Goal: Task Accomplishment & Management: Use online tool/utility

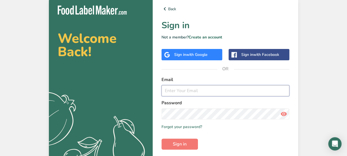
click at [183, 93] on input "email" at bounding box center [225, 90] width 128 height 11
type input "[EMAIL_ADDRESS][DOMAIN_NAME]"
click at [161, 138] on button "Sign in" at bounding box center [179, 143] width 36 height 11
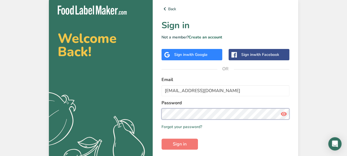
click at [161, 138] on button "Sign in" at bounding box center [179, 143] width 36 height 11
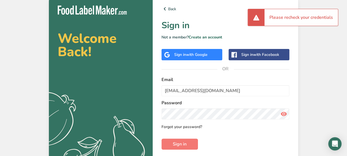
click at [186, 127] on link "Forgot your password?" at bounding box center [181, 127] width 41 height 6
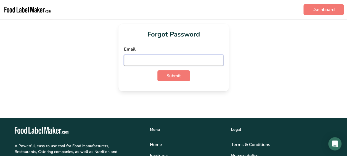
click at [165, 61] on input "email" at bounding box center [173, 60] width 99 height 11
type input "[EMAIL_ADDRESS][DOMAIN_NAME]"
click at [157, 70] on button "Submit" at bounding box center [173, 75] width 33 height 11
click at [189, 62] on input "[EMAIL_ADDRESS][DOMAIN_NAME]" at bounding box center [173, 60] width 99 height 11
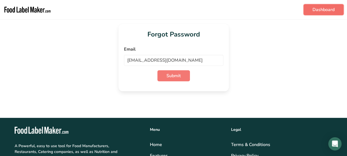
click at [321, 12] on link "Dashboard" at bounding box center [323, 9] width 40 height 11
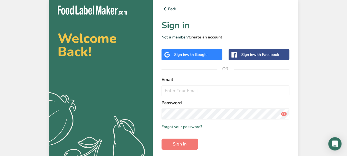
click at [212, 39] on link "Create an account" at bounding box center [205, 36] width 34 height 5
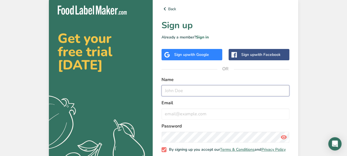
click at [201, 89] on input "text" at bounding box center [225, 90] width 128 height 11
type input "Autumn"
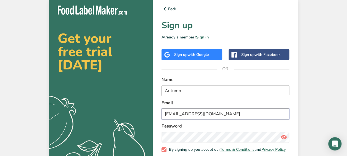
type input "[EMAIL_ADDRESS][DOMAIN_NAME]"
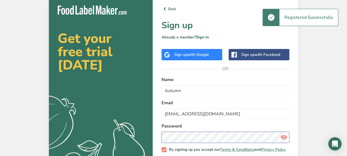
scroll to position [30, 0]
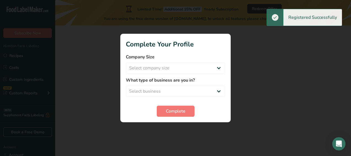
click at [347, 126] on html ".a-20{fill:#fff;} Subscribe Now Nutrition Facts Labeling Recipes Costs Custom I…" at bounding box center [175, 78] width 351 height 156
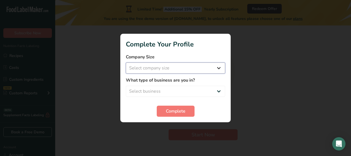
click at [202, 67] on select "Select company size Fewer than 10 Employees 10 to 50 Employees 51 to 500 Employ…" at bounding box center [175, 67] width 99 height 11
select select "1"
click at [126, 62] on select "Select company size Fewer than 10 Employees 10 to 50 Employees 51 to 500 Employ…" at bounding box center [175, 67] width 99 height 11
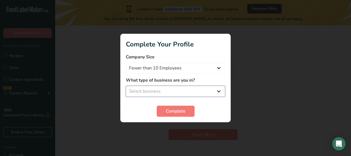
click at [187, 94] on select "Select business Packaged Food Manufacturer Restaurant & Cafe Bakery Meal Plans …" at bounding box center [175, 91] width 99 height 11
select select "8"
click at [126, 86] on select "Select business Packaged Food Manufacturer Restaurant & Cafe Bakery Meal Plans …" at bounding box center [175, 91] width 99 height 11
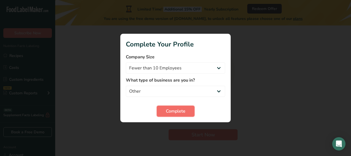
click at [175, 110] on span "Complete" at bounding box center [176, 111] width 20 height 7
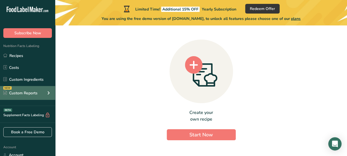
click at [49, 93] on icon at bounding box center [48, 93] width 7 height 10
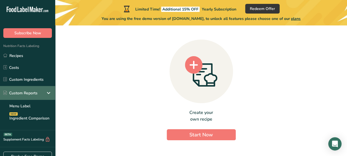
click at [48, 93] on icon at bounding box center [48, 93] width 7 height 10
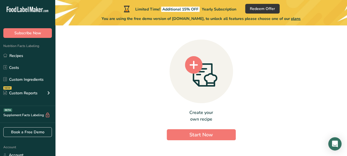
click at [281, 76] on div "Create your own recipe Start Now" at bounding box center [201, 88] width 274 height 117
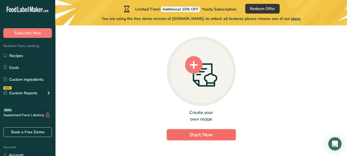
click at [192, 136] on span "Start Now" at bounding box center [200, 134] width 23 height 7
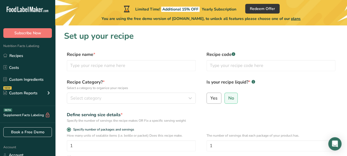
click at [213, 102] on label "Yes" at bounding box center [213, 97] width 15 height 11
click at [210, 100] on input "Yes" at bounding box center [209, 98] width 4 height 4
radio input "true"
radio input "false"
select select "22"
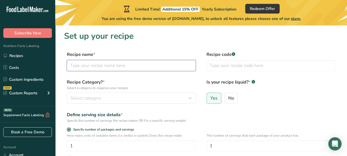
click at [110, 66] on input "text" at bounding box center [131, 65] width 129 height 11
type input "Juice"
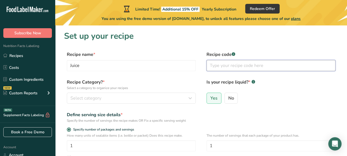
click at [230, 65] on input "text" at bounding box center [270, 65] width 129 height 11
type input "Juice1"
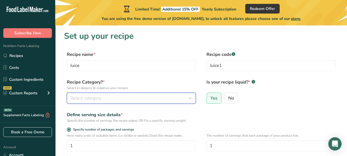
click at [111, 98] on div "Select category" at bounding box center [129, 98] width 118 height 7
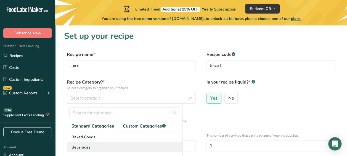
click at [97, 145] on div "Beverages" at bounding box center [124, 147] width 115 height 10
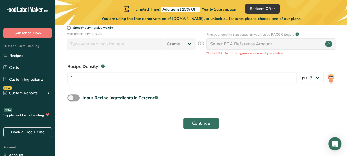
scroll to position [141, 0]
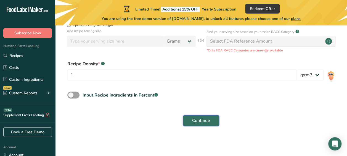
click at [205, 118] on span "Continue" at bounding box center [201, 120] width 18 height 7
